Goal: Information Seeking & Learning: Find specific fact

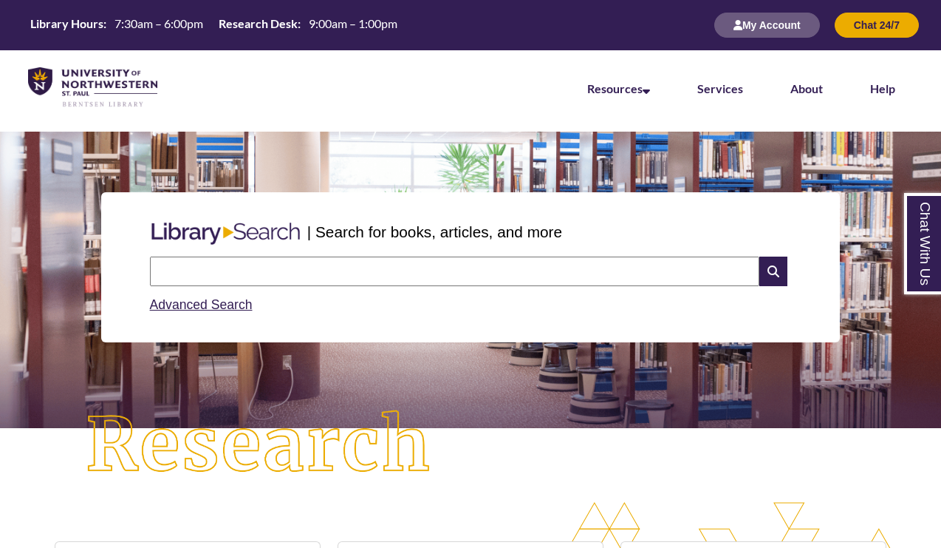
click at [258, 270] on input "text" at bounding box center [455, 271] width 610 height 30
click at [288, 260] on input "*********" at bounding box center [455, 271] width 610 height 30
type input "**********"
